Goal: Task Accomplishment & Management: Manage account settings

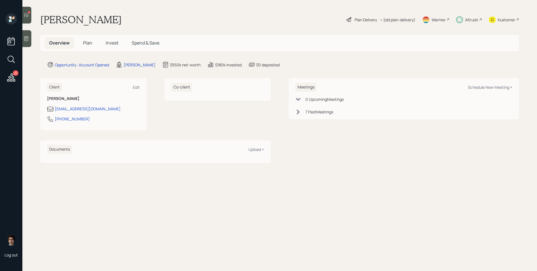
click at [27, 14] on icon at bounding box center [27, 15] width 6 height 6
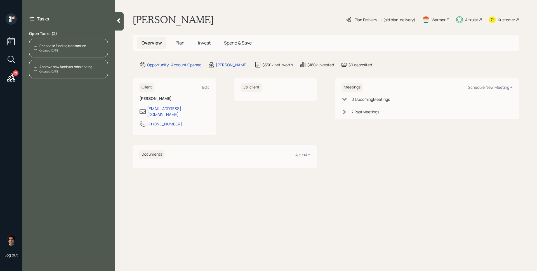
click at [204, 48] on h5 "Invest" at bounding box center [205, 43] width 22 height 12
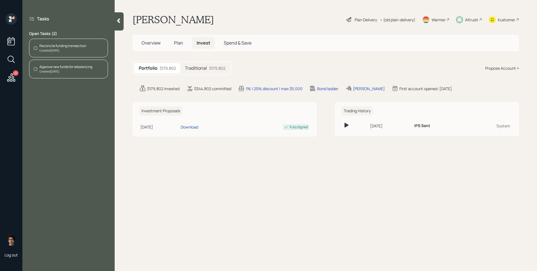
click at [204, 45] on span "Invest" at bounding box center [204, 43] width 14 height 6
click at [49, 50] on div "Created Today" at bounding box center [62, 50] width 47 height 4
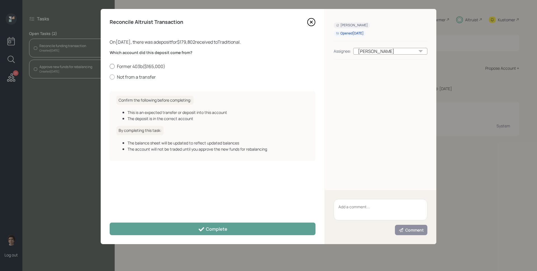
click at [148, 64] on label "Former 403b ( $165,000 )" at bounding box center [213, 66] width 206 height 6
click at [110, 66] on input "Former 403b ( $165,000 )" at bounding box center [109, 66] width 0 height 0
radio input "true"
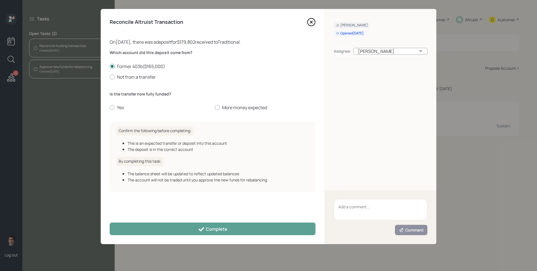
click at [117, 112] on div "Which account did this deposit come from? Former 403b ( $165,000 ) Not from a t…" at bounding box center [213, 83] width 206 height 67
click at [117, 110] on label "Yes" at bounding box center [160, 107] width 101 height 6
click at [110, 108] on input "Yes" at bounding box center [109, 107] width 0 height 0
radio input "true"
click at [243, 221] on div "Reconcile Altruist Transaction On 08/17/2025 , there was a deposit for $179,802…" at bounding box center [213, 126] width 224 height 235
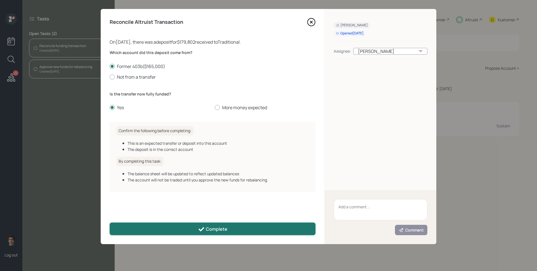
click at [250, 231] on button "Complete" at bounding box center [213, 229] width 206 height 13
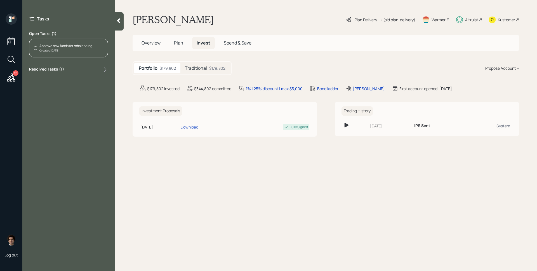
click at [69, 46] on div "Approve new funds for rebalancing" at bounding box center [65, 45] width 53 height 5
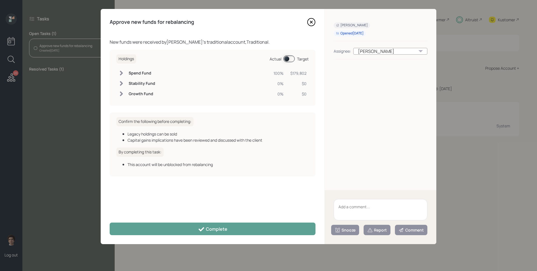
click at [290, 57] on span at bounding box center [289, 58] width 11 height 7
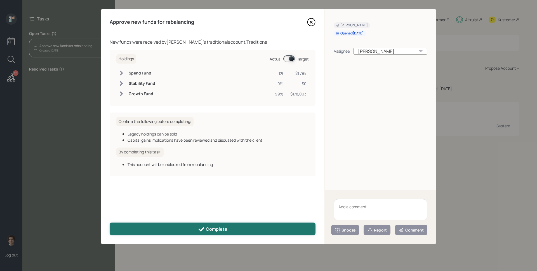
click at [285, 228] on button "Complete" at bounding box center [213, 229] width 206 height 13
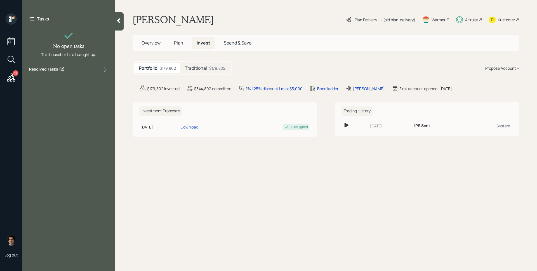
click at [493, 18] on icon at bounding box center [492, 20] width 7 height 6
click at [118, 19] on icon at bounding box center [119, 21] width 6 height 6
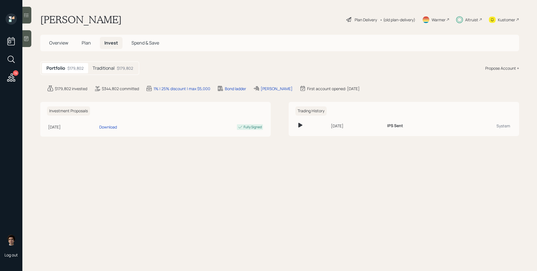
click at [15, 76] on icon at bounding box center [11, 78] width 10 height 10
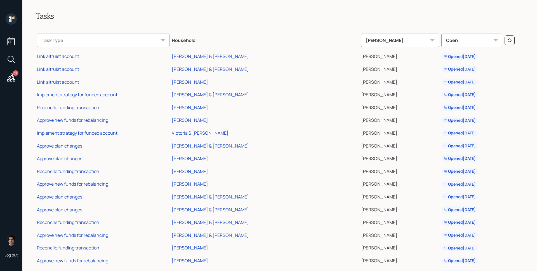
scroll to position [1, 0]
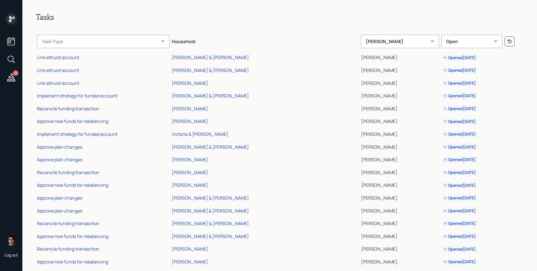
click at [81, 106] on div "Reconcile funding transaction" at bounding box center [68, 109] width 62 height 6
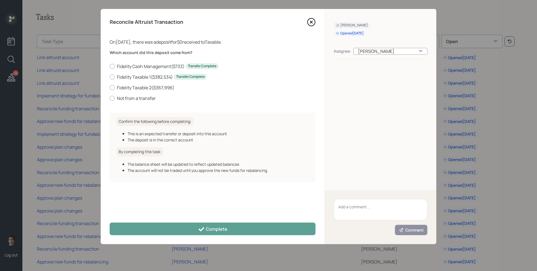
click at [143, 102] on div "Which account did this deposit come from? Fidelity Cash Management ( $733 ) Tra…" at bounding box center [213, 79] width 206 height 58
click at [143, 101] on label "Not from a transfer" at bounding box center [213, 98] width 206 height 6
click at [110, 98] on input "Not from a transfer" at bounding box center [109, 98] width 0 height 0
radio input "true"
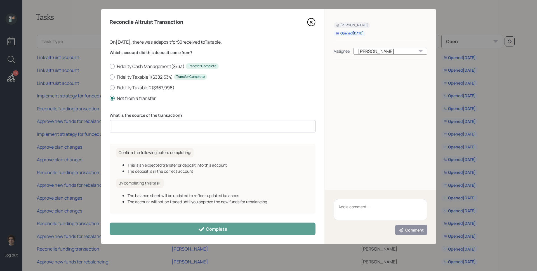
click at [152, 122] on input at bounding box center [213, 126] width 206 height 12
type input "ACAT journal"
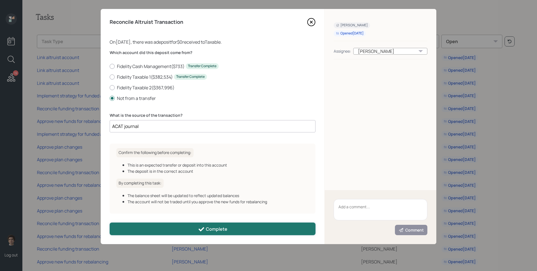
click at [215, 226] on div "Complete" at bounding box center [212, 229] width 29 height 7
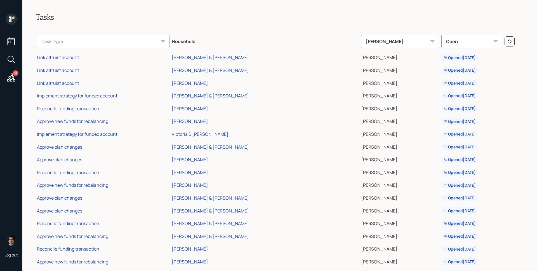
scroll to position [36, 0]
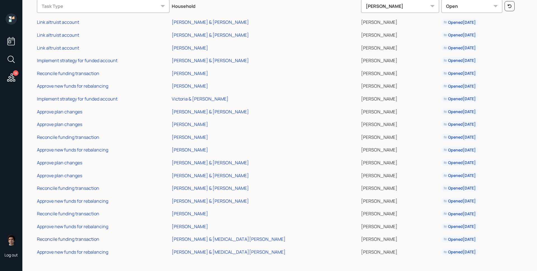
click at [75, 240] on div "Reconcile funding transaction" at bounding box center [68, 239] width 62 height 6
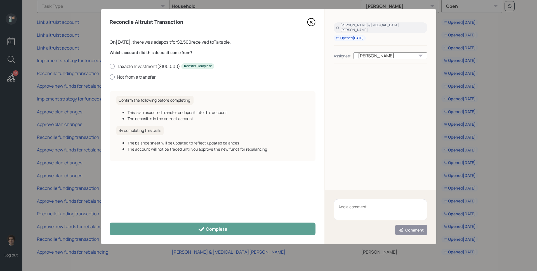
click at [154, 77] on label "Not from a transfer" at bounding box center [213, 77] width 206 height 6
click at [110, 77] on input "Not from a transfer" at bounding box center [109, 77] width 0 height 0
radio input "true"
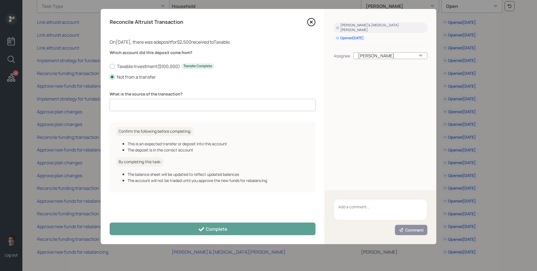
click at [170, 108] on input at bounding box center [213, 105] width 206 height 12
type input "client deposit"
click at [242, 220] on div "Reconcile Altruist Transaction On 08/17/2025 , there was a deposit for $2,500 r…" at bounding box center [213, 126] width 224 height 235
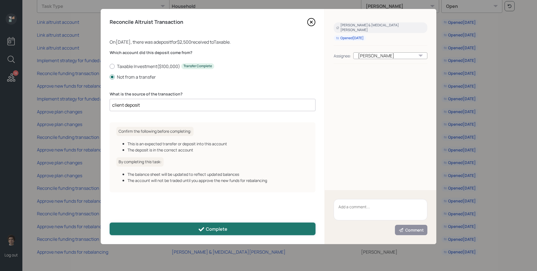
click at [242, 228] on button "Complete" at bounding box center [213, 229] width 206 height 13
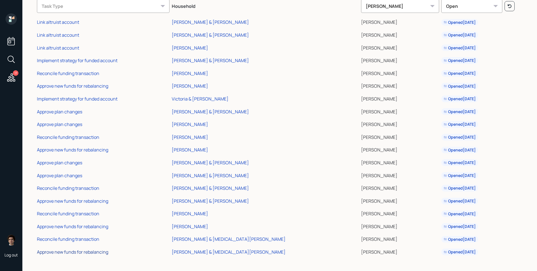
click at [60, 249] on div "Approve new funds for rebalancing" at bounding box center [72, 252] width 71 height 6
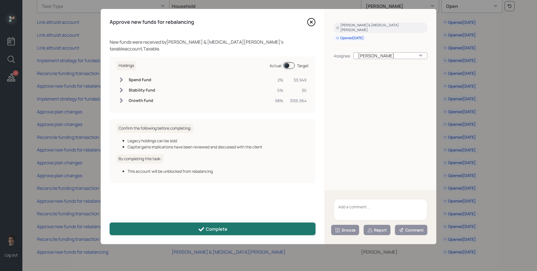
click at [202, 227] on icon at bounding box center [201, 229] width 7 height 7
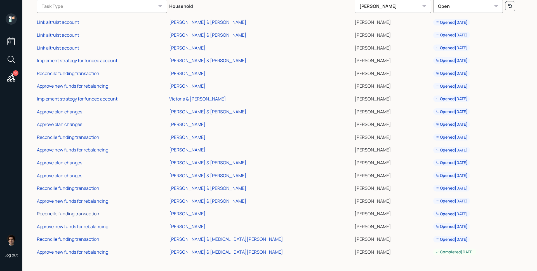
click at [67, 215] on div "Reconcile funding transaction" at bounding box center [68, 214] width 62 height 6
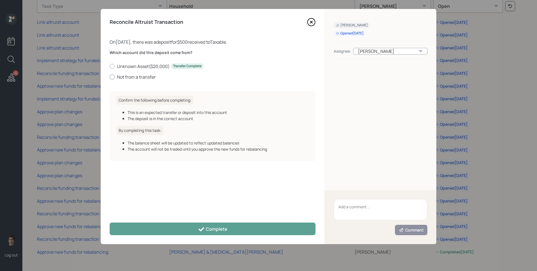
click at [137, 78] on label "Not from a transfer" at bounding box center [213, 77] width 206 height 6
click at [110, 77] on input "Not from a transfer" at bounding box center [109, 77] width 0 height 0
radio input "true"
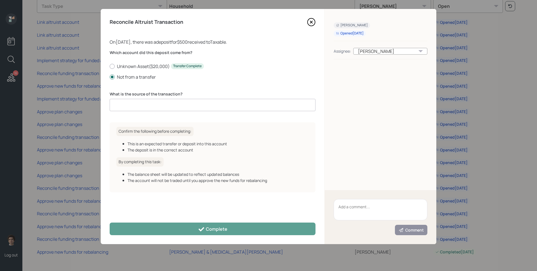
click at [146, 99] on div "What is the source of the transaction?" at bounding box center [213, 101] width 206 height 20
click at [146, 104] on input at bounding box center [213, 105] width 206 height 12
type input "client deposit"
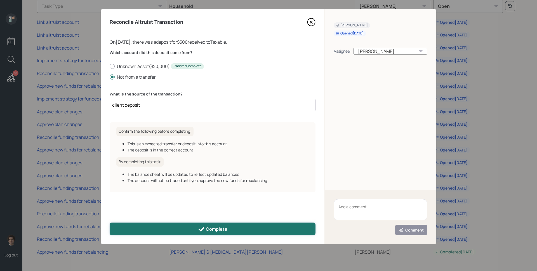
click at [250, 226] on button "Complete" at bounding box center [213, 229] width 206 height 13
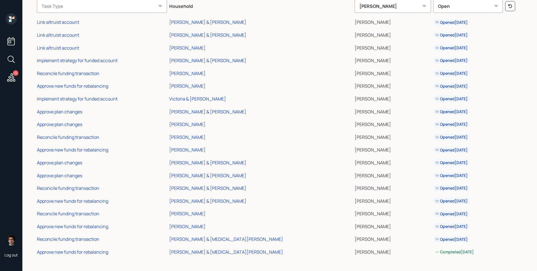
click at [95, 230] on td "Approve new funds for rebalancing" at bounding box center [102, 225] width 132 height 13
click at [95, 228] on div "Approve new funds for rebalancing" at bounding box center [72, 226] width 71 height 6
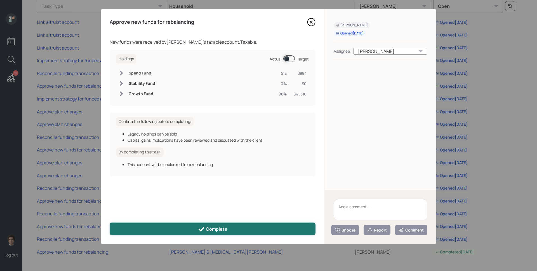
click at [177, 226] on button "Complete" at bounding box center [213, 229] width 206 height 13
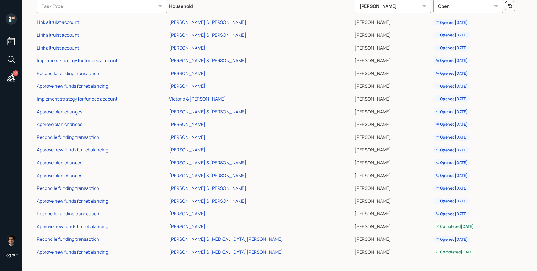
click at [90, 186] on div "Reconcile funding transaction" at bounding box center [68, 188] width 62 height 6
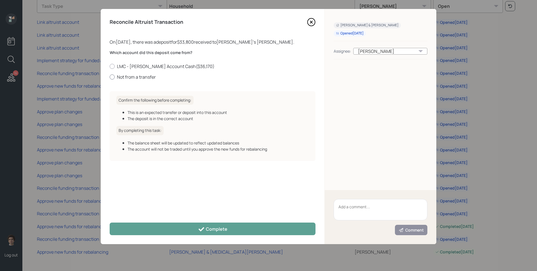
click at [156, 75] on label "Not from a transfer" at bounding box center [213, 77] width 206 height 6
click at [110, 77] on input "Not from a transfer" at bounding box center [109, 77] width 0 height 0
radio input "true"
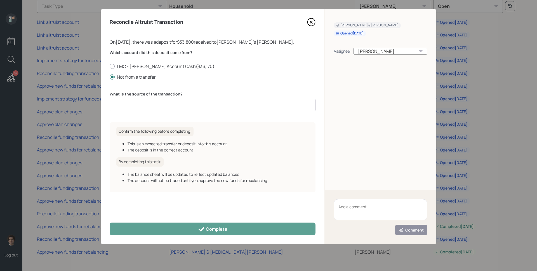
click at [155, 107] on input at bounding box center [213, 105] width 206 height 12
type input "c"
click at [122, 63] on label "LMC - Roth IRA Account Cash ( $36,170 )" at bounding box center [213, 66] width 206 height 6
click at [110, 66] on input "LMC - Roth IRA Account Cash ( $36,170 )" at bounding box center [109, 66] width 0 height 0
radio input "true"
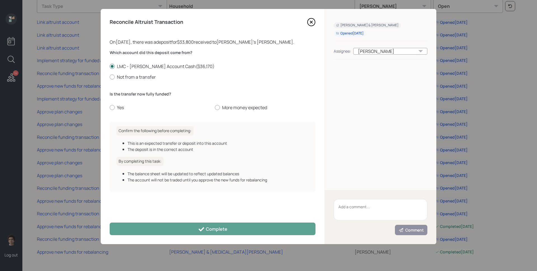
click at [111, 104] on div "Is the transfer now fully funded? Yes More money expected" at bounding box center [213, 101] width 206 height 20
click at [113, 108] on div at bounding box center [112, 107] width 5 height 5
click at [110, 108] on input "Yes" at bounding box center [109, 107] width 0 height 0
radio input "true"
click at [212, 238] on div "Reconcile Altruist Transaction On 08/17/2025 , there was a deposit for $33,800 …" at bounding box center [213, 126] width 224 height 235
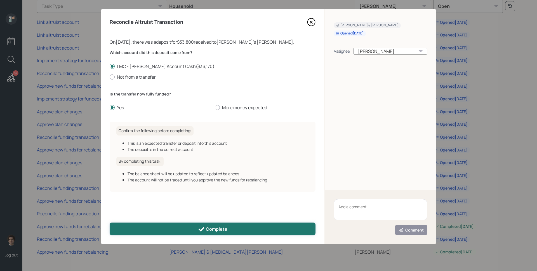
click at [212, 233] on button "Complete" at bounding box center [213, 229] width 206 height 13
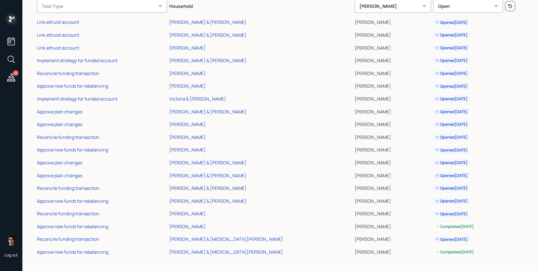
click at [212, 187] on div "Steven Gladstone & Lisa Chapman" at bounding box center [207, 188] width 77 height 6
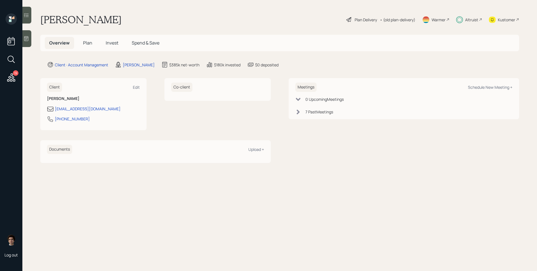
click at [495, 91] on div "Meetings Schedule New Meeting +" at bounding box center [404, 87] width 217 height 9
drag, startPoint x: 495, startPoint y: 90, endPoint x: 495, endPoint y: 85, distance: 5.3
click at [495, 90] on div "Meetings Schedule New Meeting +" at bounding box center [404, 87] width 217 height 9
click at [496, 84] on div "Meetings Schedule New Meeting +" at bounding box center [404, 87] width 217 height 9
click at [495, 86] on div "Schedule New Meeting +" at bounding box center [490, 87] width 45 height 5
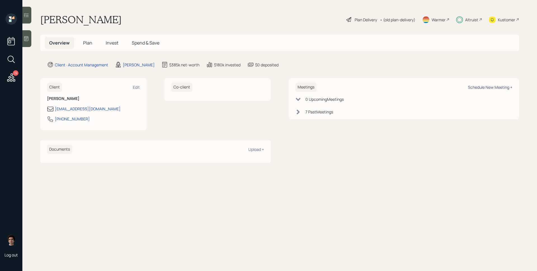
select select "59554aeb-d739-4552-90b9-0d27d70b4bf7"
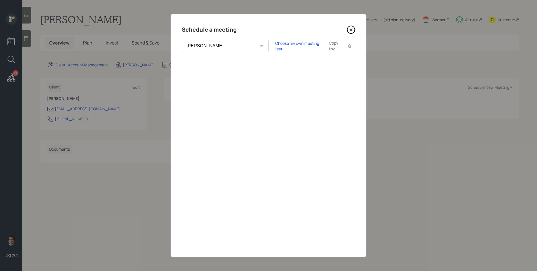
click at [329, 48] on div "Copy link" at bounding box center [335, 46] width 13 height 12
